Goal: Navigation & Orientation: Find specific page/section

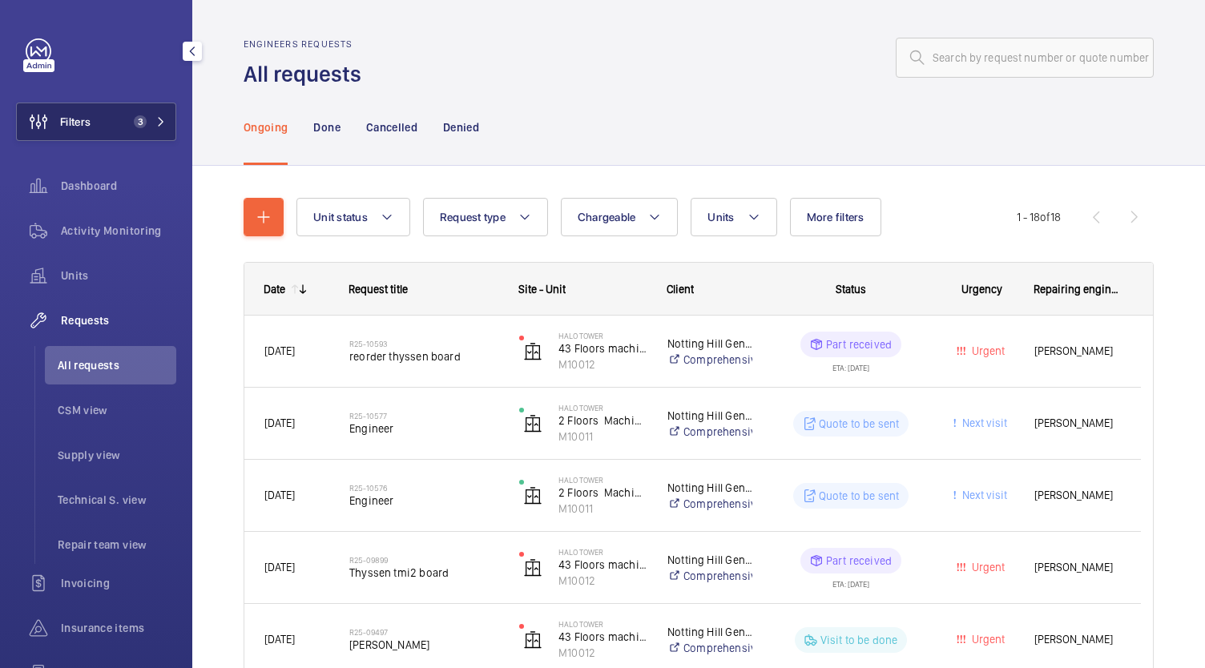
scroll to position [790, 0]
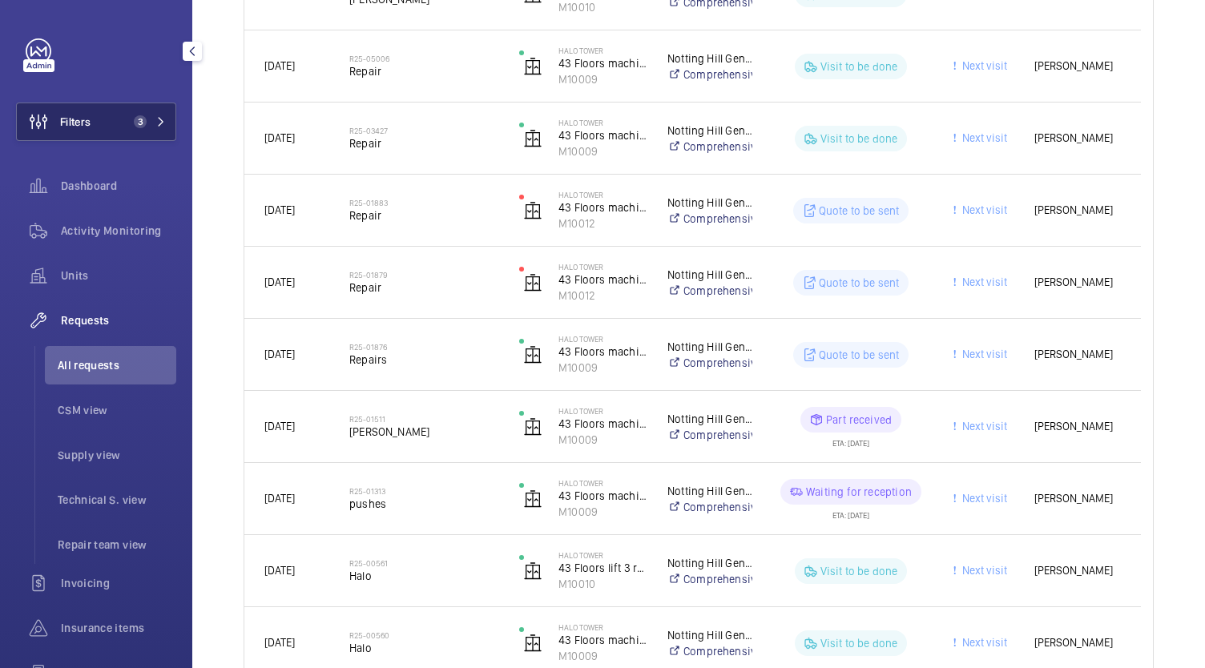
click at [104, 124] on button "Filters 3" at bounding box center [96, 122] width 160 height 38
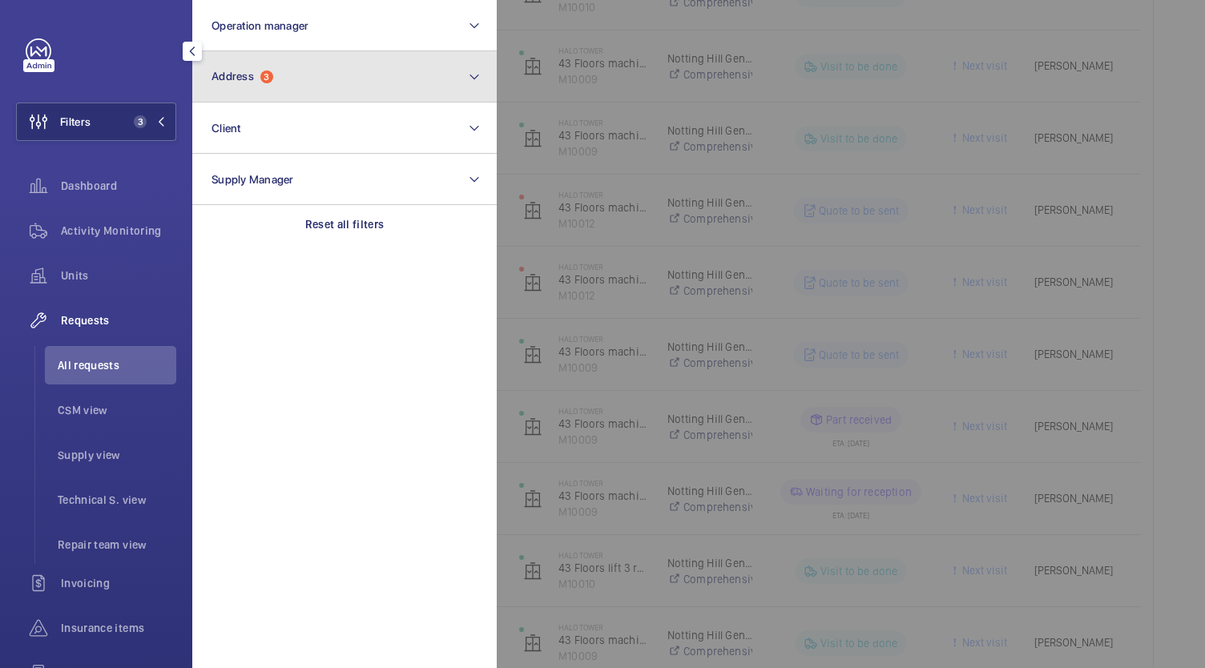
click at [342, 75] on button "Address 3" at bounding box center [344, 76] width 304 height 51
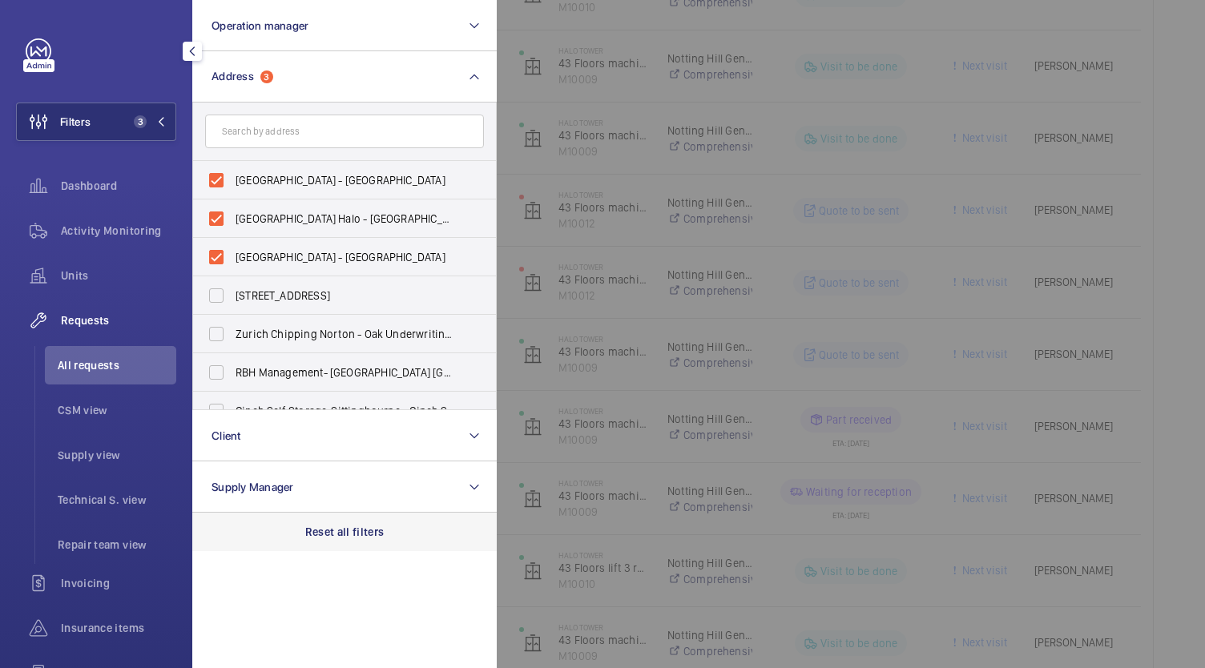
click at [331, 529] on p "Reset all filters" at bounding box center [344, 532] width 79 height 16
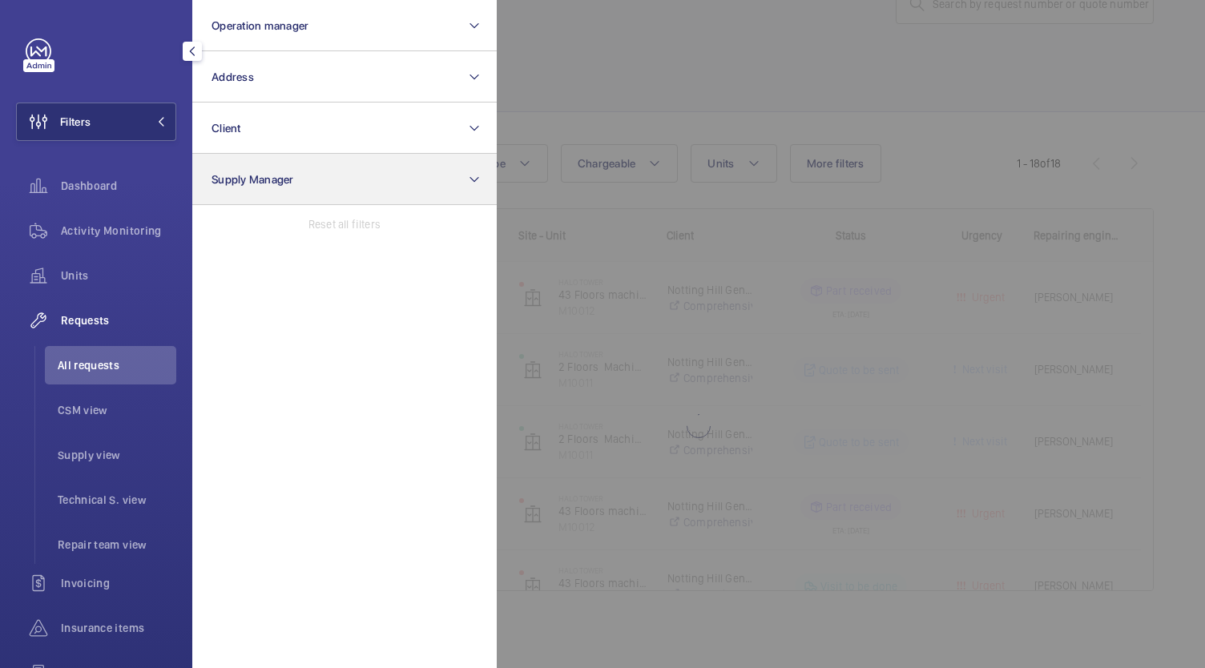
scroll to position [54, 0]
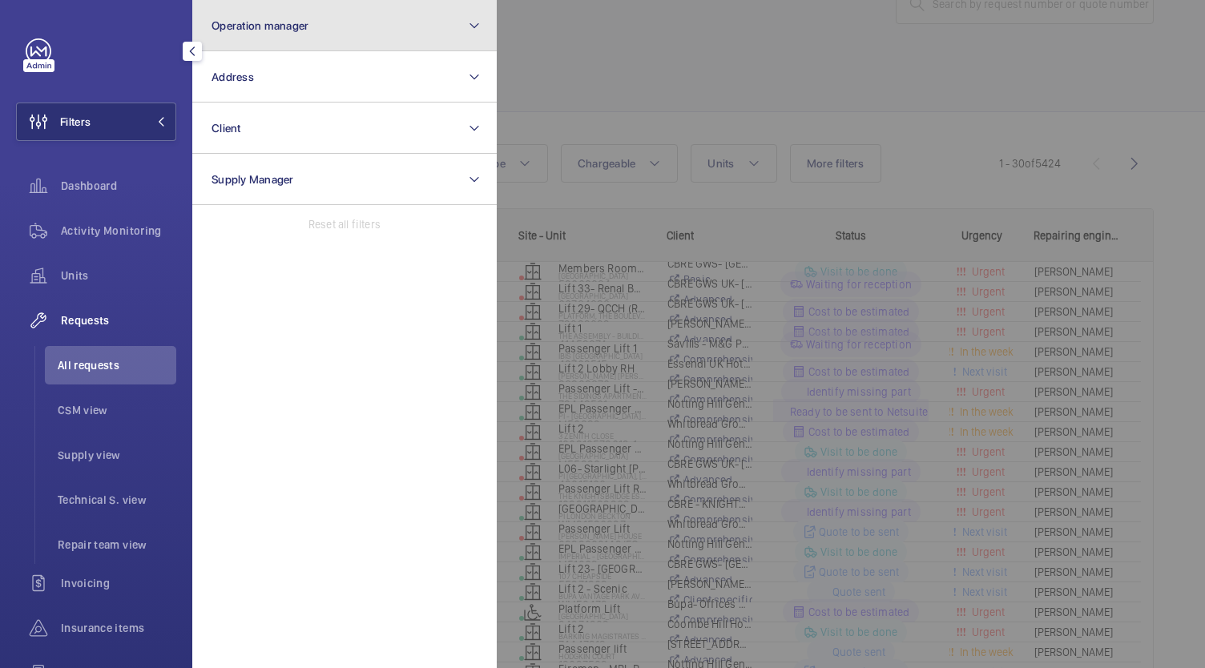
click at [337, 40] on button "Operation manager" at bounding box center [344, 25] width 304 height 51
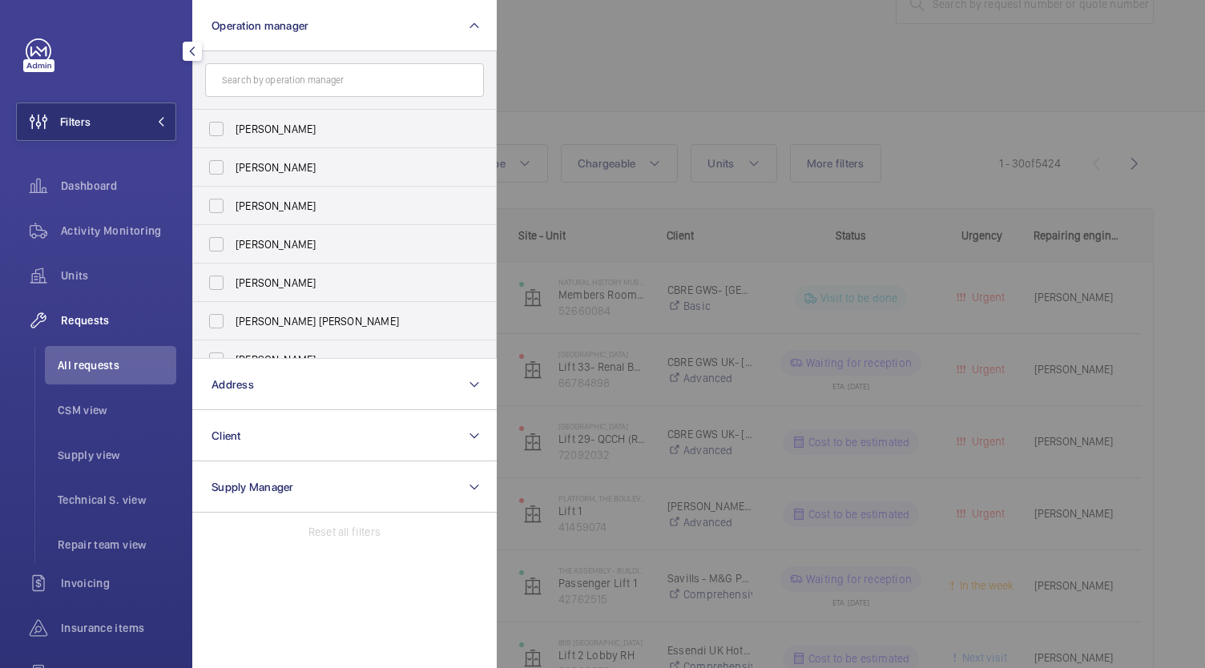
click at [359, 83] on input "text" at bounding box center [344, 80] width 279 height 34
click at [216, 128] on label "[PERSON_NAME]" at bounding box center [332, 129] width 279 height 38
click at [216, 128] on input "[PERSON_NAME]" at bounding box center [216, 129] width 32 height 32
checkbox input "true"
click at [619, 79] on div at bounding box center [1099, 334] width 1205 height 668
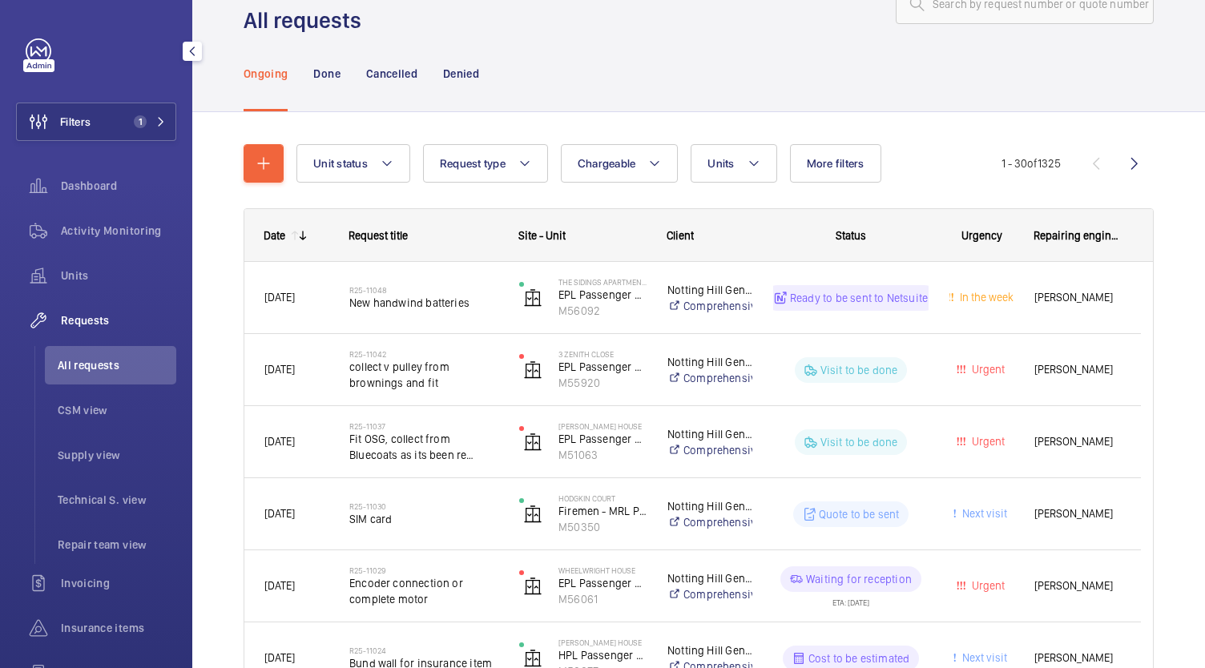
click at [95, 373] on span "All requests" at bounding box center [117, 365] width 119 height 16
click at [91, 377] on li "All requests" at bounding box center [110, 365] width 131 height 38
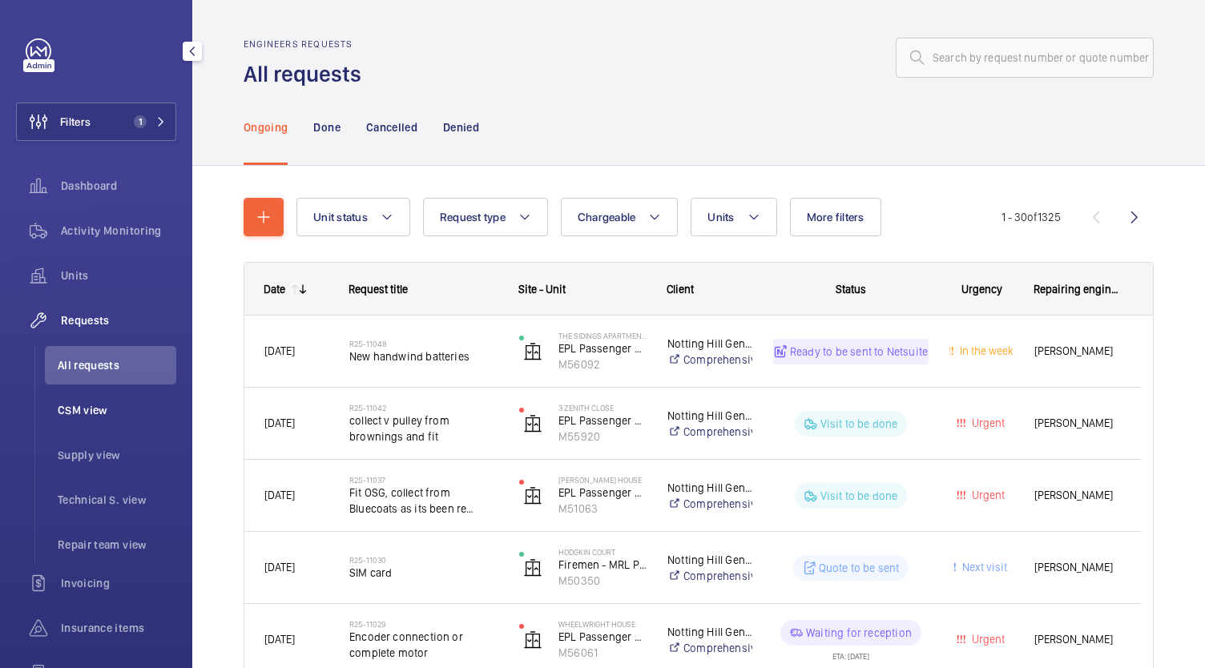
click at [91, 417] on span "CSM view" at bounding box center [117, 410] width 119 height 16
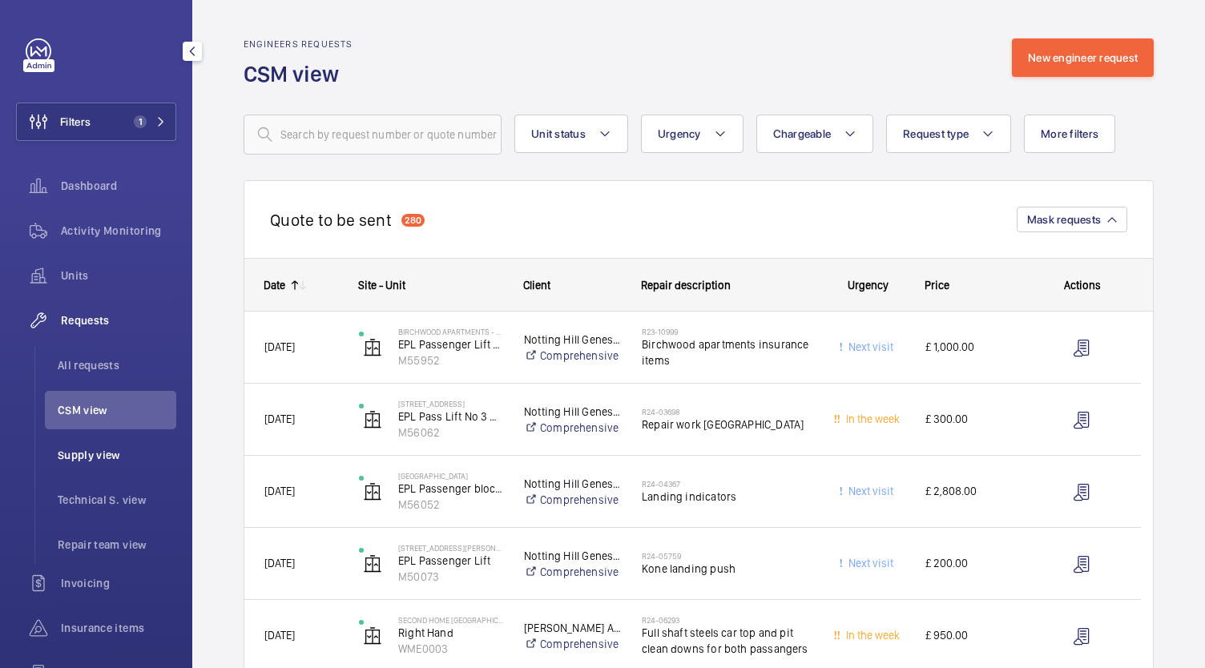
click at [110, 462] on span "Supply view" at bounding box center [117, 455] width 119 height 16
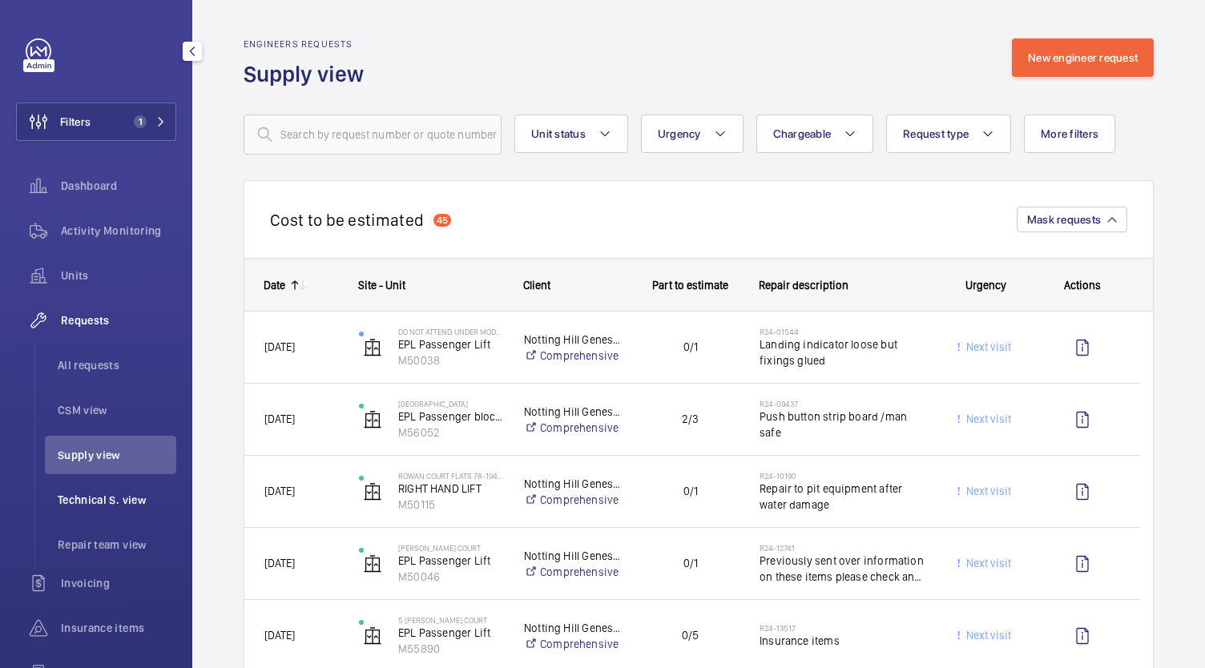
click at [127, 486] on li "Technical S. view" at bounding box center [110, 500] width 131 height 38
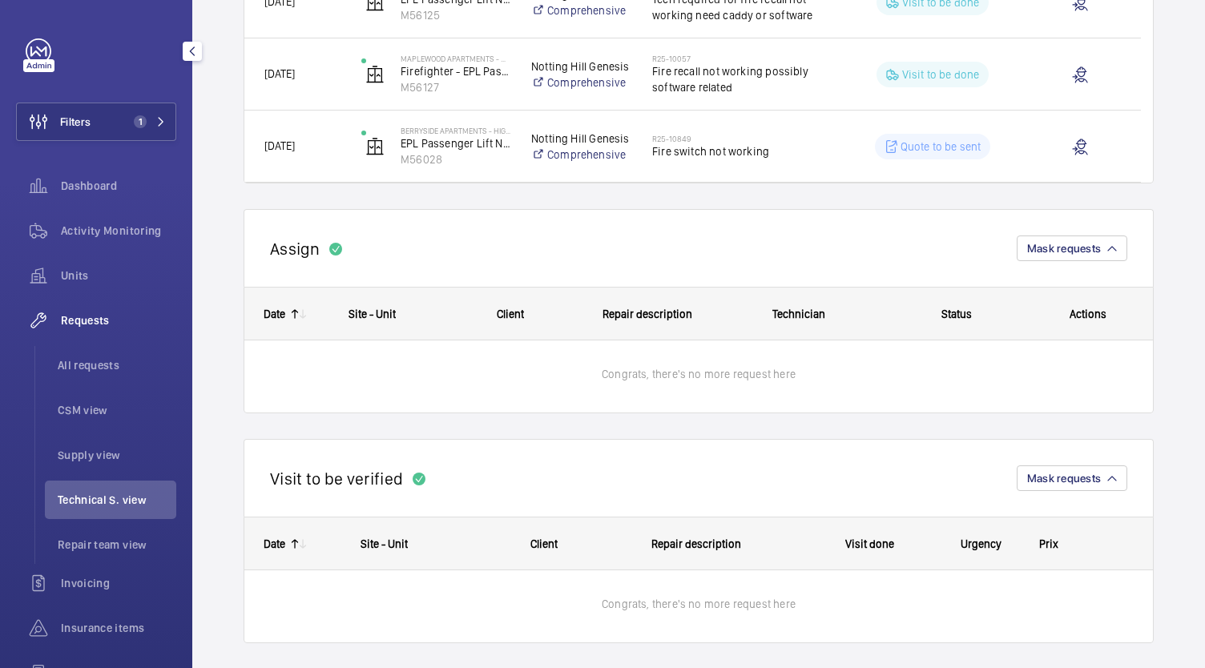
scroll to position [790, 0]
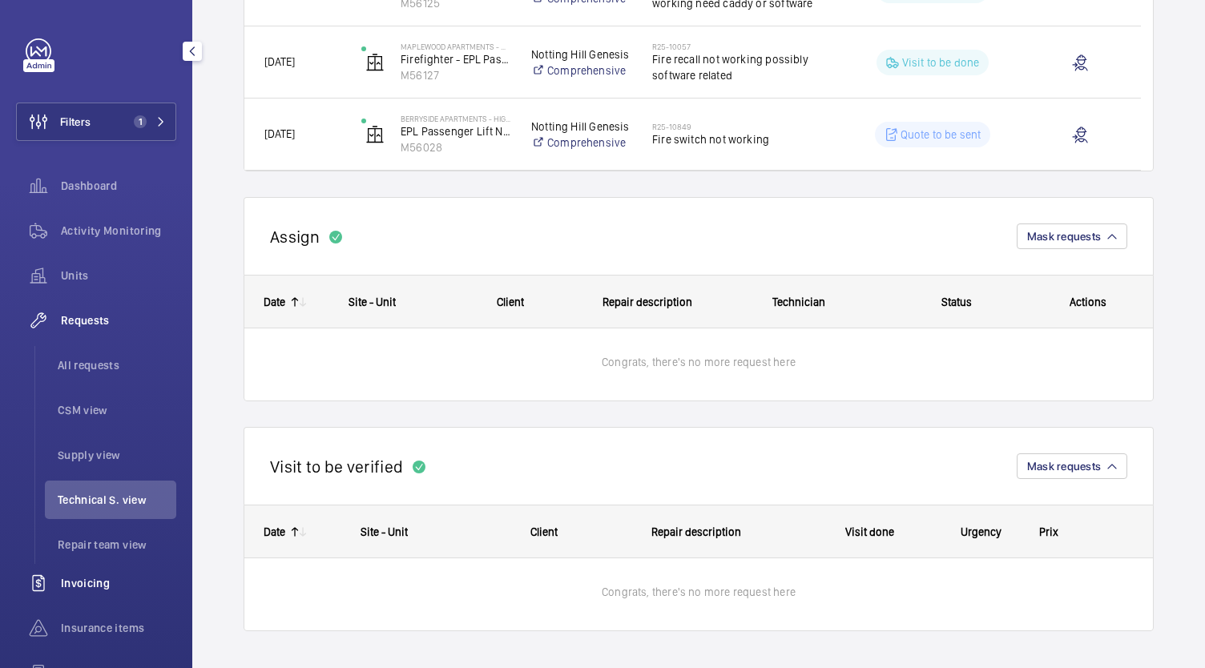
click at [91, 581] on span "Invoicing" at bounding box center [118, 583] width 115 height 16
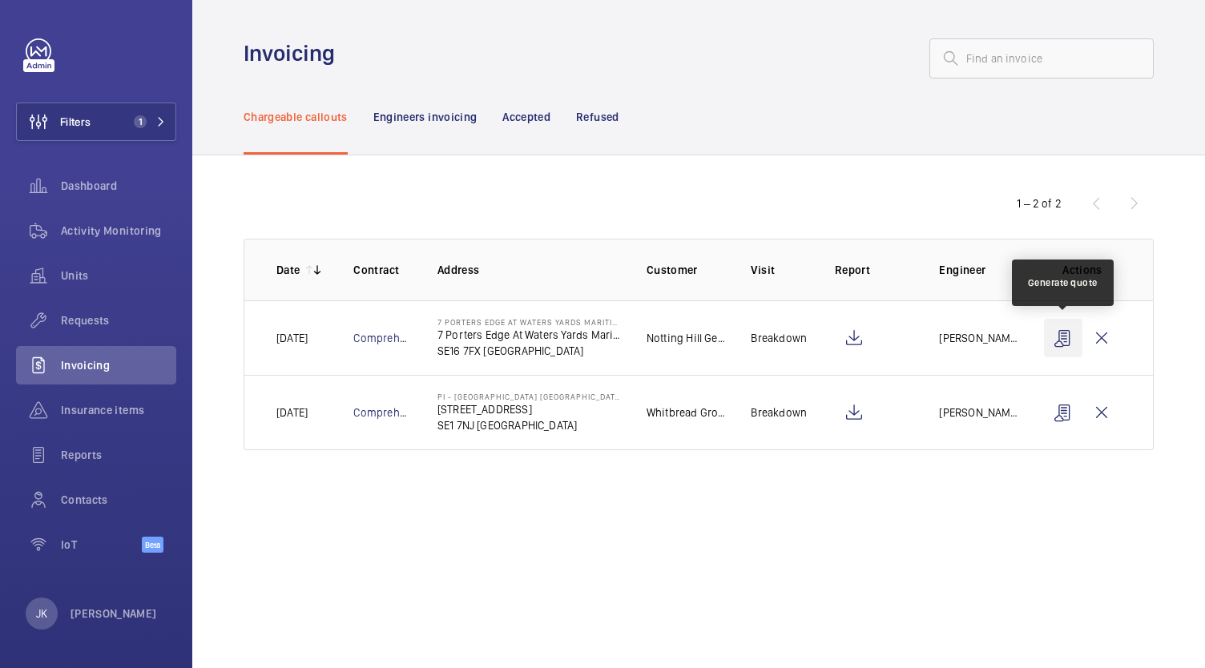
click at [1071, 334] on wm-front-icon-button at bounding box center [1063, 338] width 38 height 38
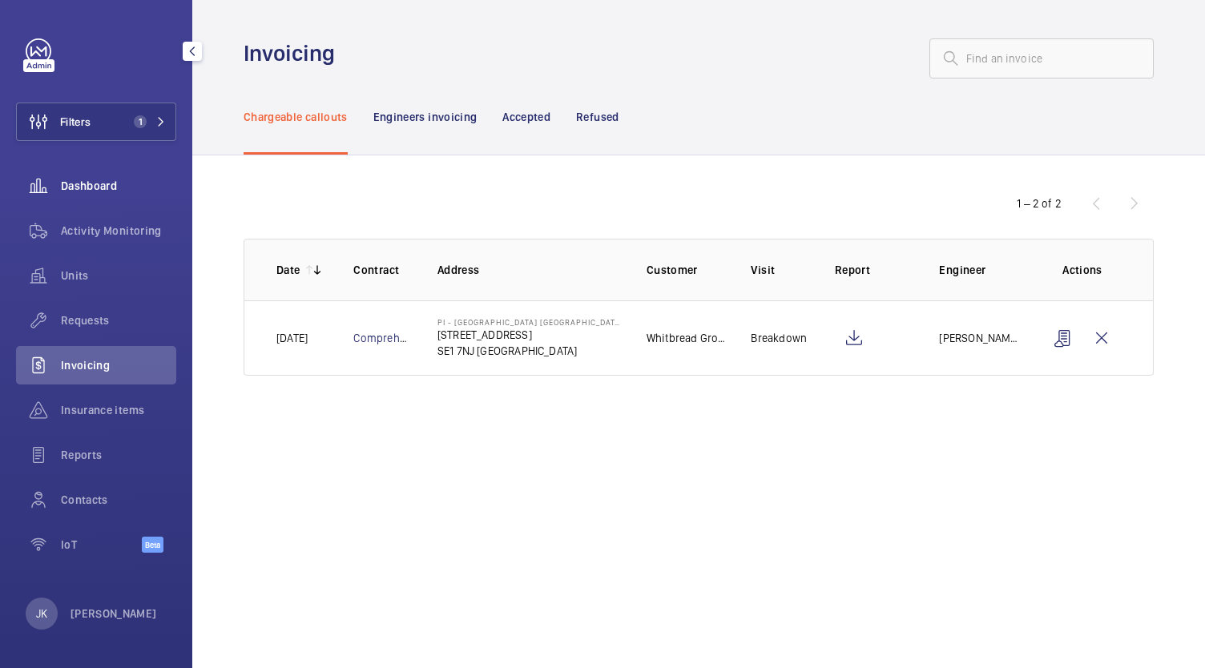
click at [107, 188] on span "Dashboard" at bounding box center [118, 186] width 115 height 16
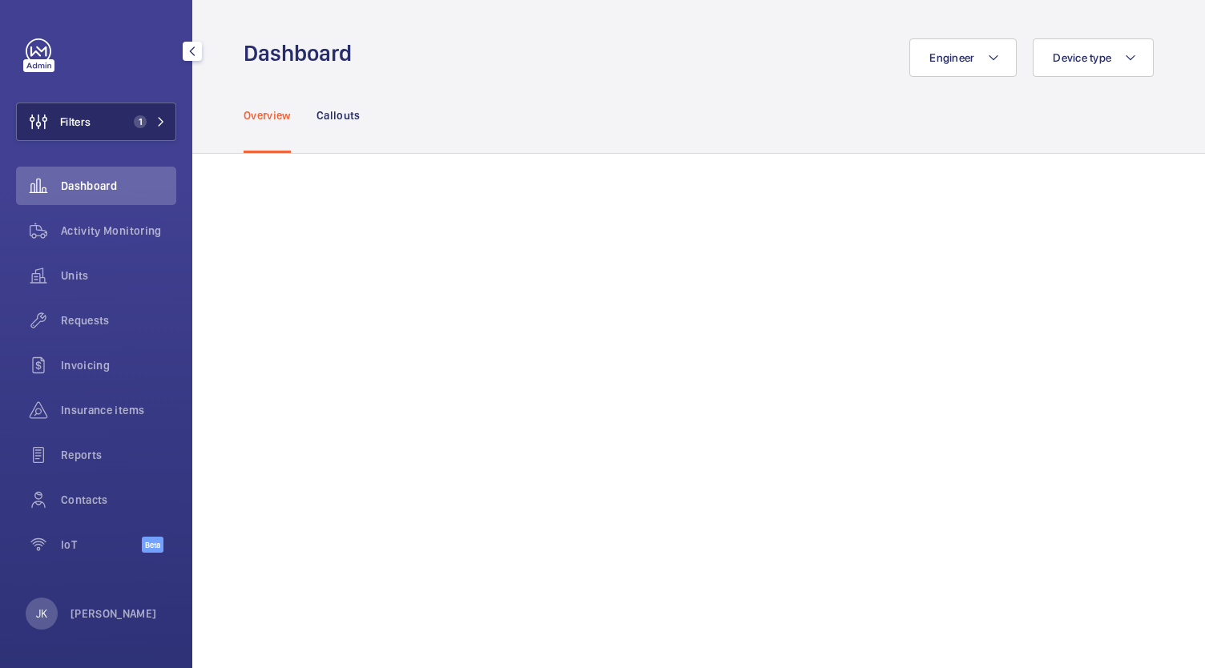
click at [137, 116] on span "1" at bounding box center [140, 121] width 13 height 13
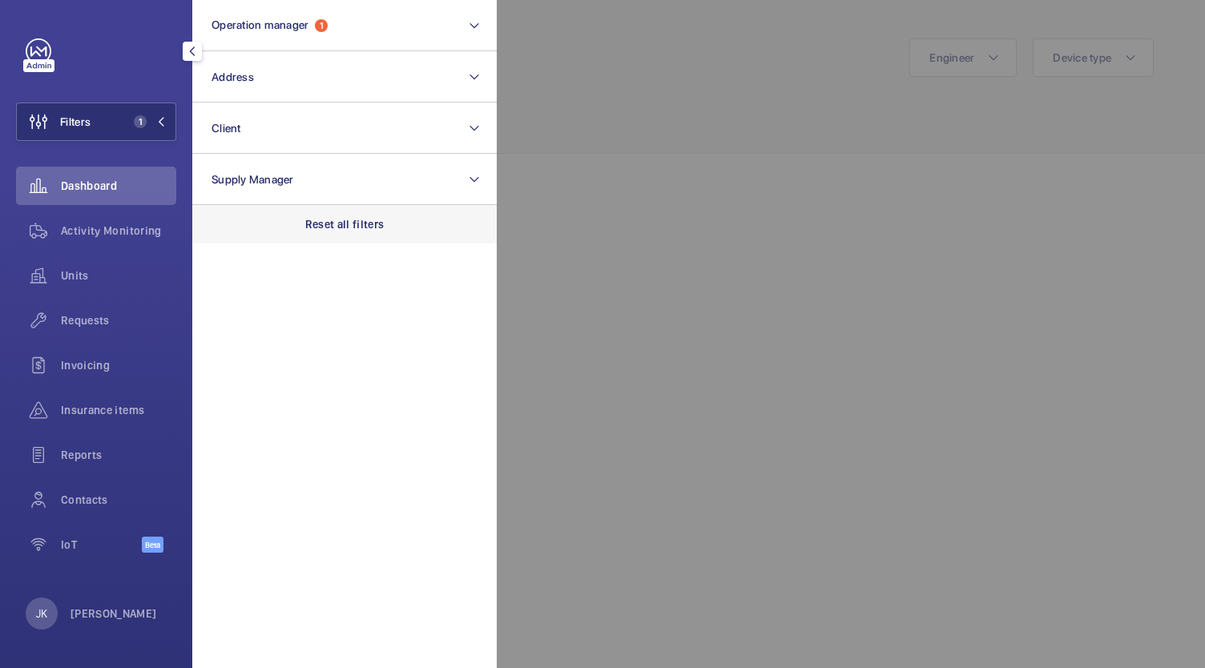
click at [337, 224] on p "Reset all filters" at bounding box center [344, 224] width 79 height 16
click at [603, 79] on div at bounding box center [1099, 334] width 1205 height 668
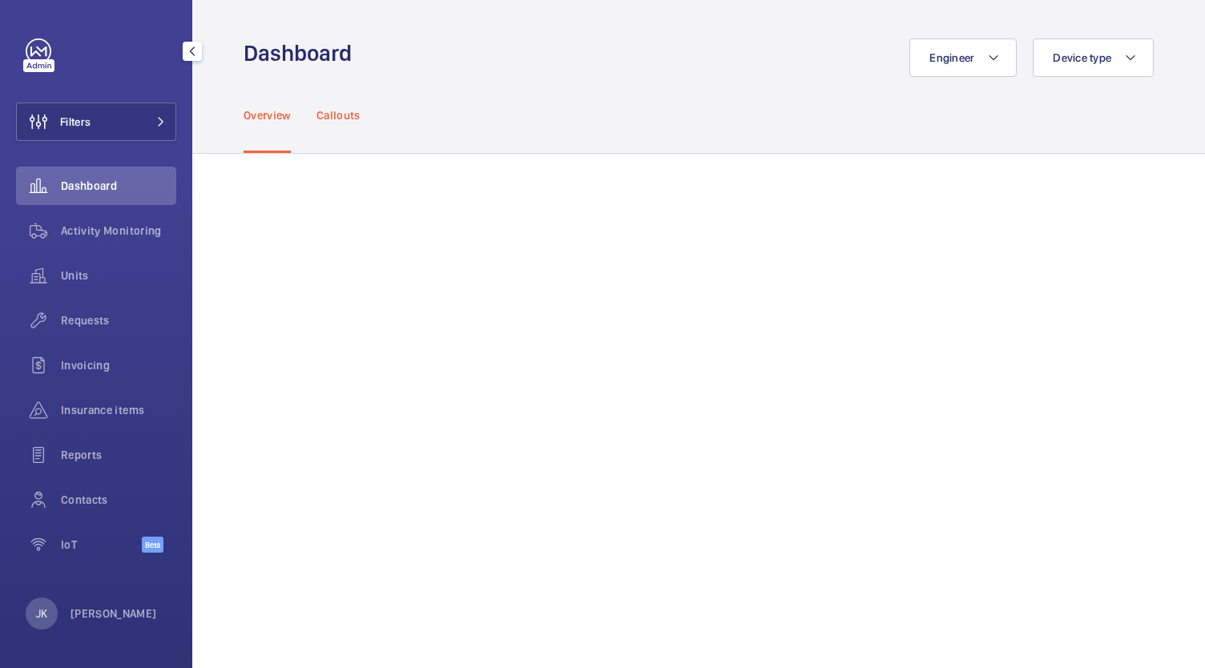
click at [346, 115] on p "Callouts" at bounding box center [339, 115] width 44 height 16
click at [87, 323] on span "Requests" at bounding box center [118, 321] width 115 height 16
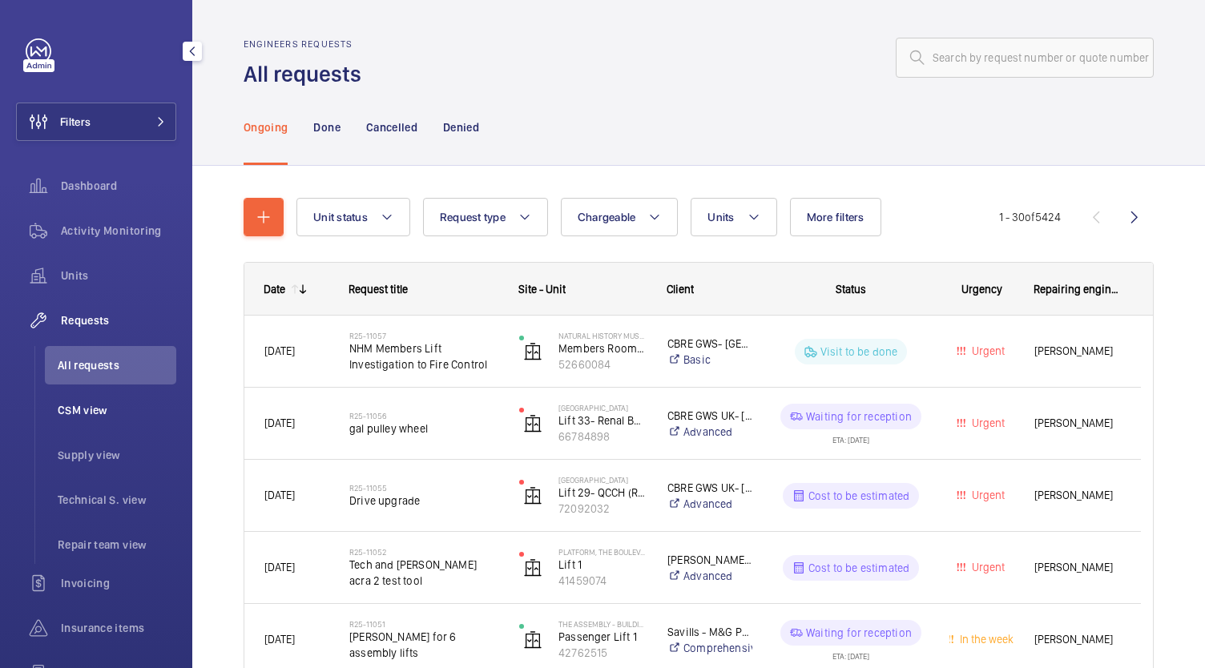
click at [77, 405] on span "CSM view" at bounding box center [117, 410] width 119 height 16
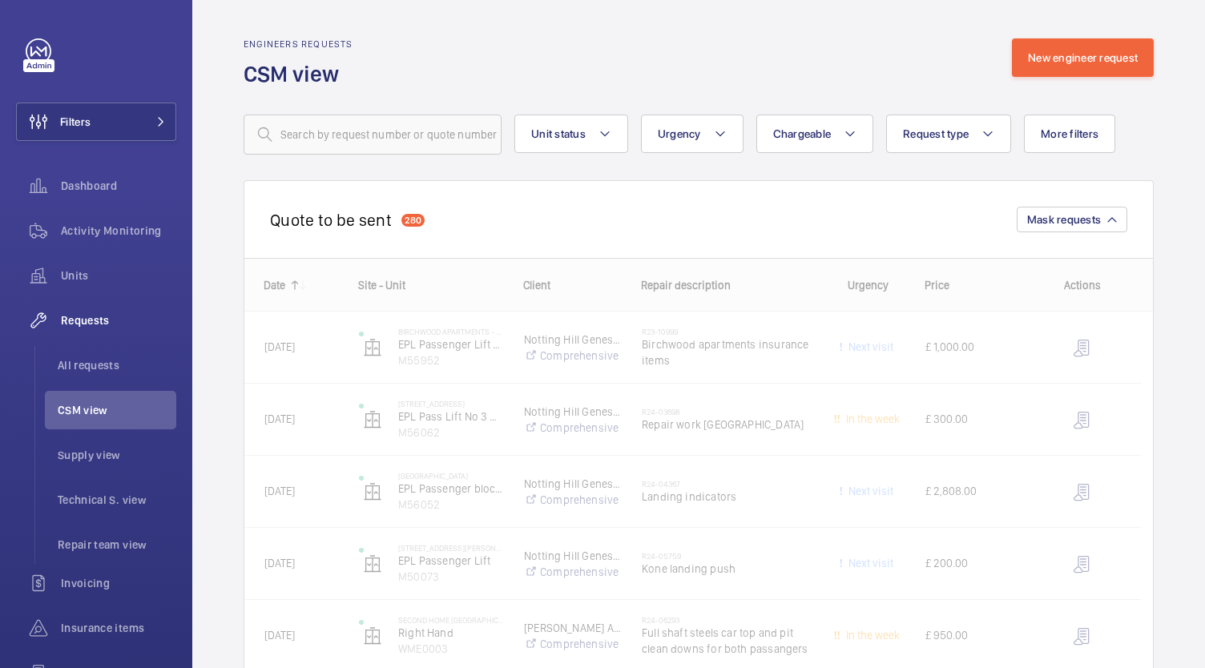
click at [776, 247] on div "Quote to be sent 280 Mask requests" at bounding box center [699, 219] width 910 height 78
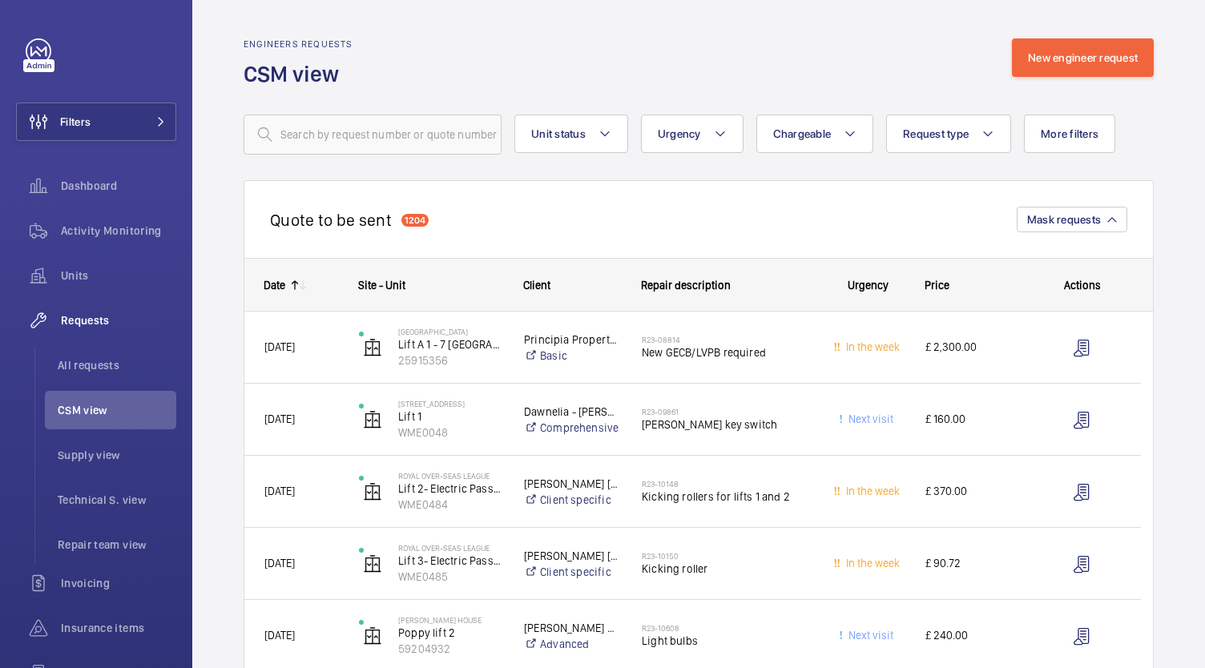
click at [292, 288] on mat-icon at bounding box center [294, 285] width 13 height 13
